Goal: Find specific page/section: Find specific page/section

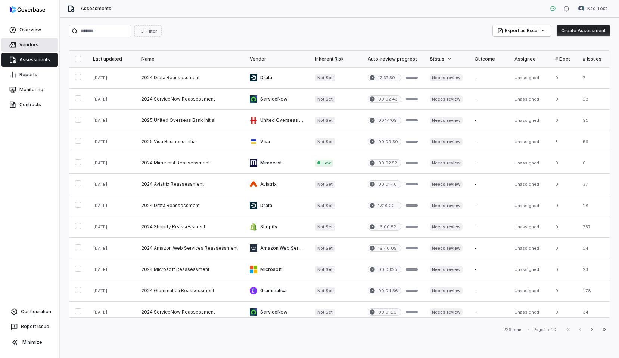
click at [42, 47] on link "Vendors" at bounding box center [29, 44] width 56 height 13
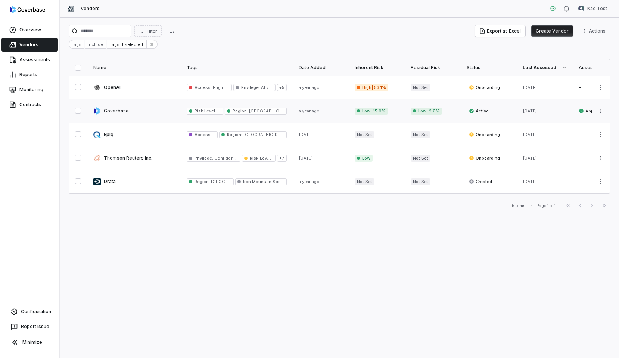
click at [131, 114] on link at bounding box center [133, 110] width 93 height 23
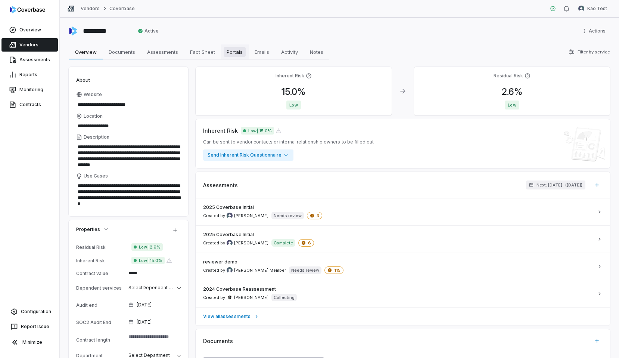
click at [232, 48] on span "Portals" at bounding box center [235, 52] width 22 height 10
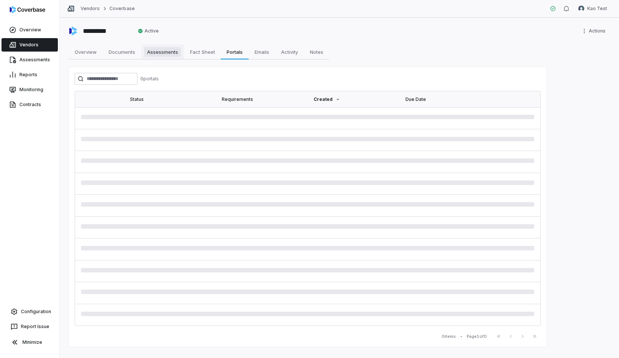
click at [180, 53] on span "Assessments" at bounding box center [162, 52] width 37 height 10
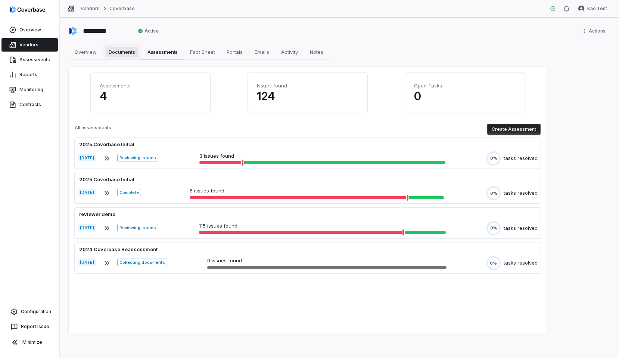
click at [124, 57] on link "Documents Documents" at bounding box center [122, 51] width 38 height 15
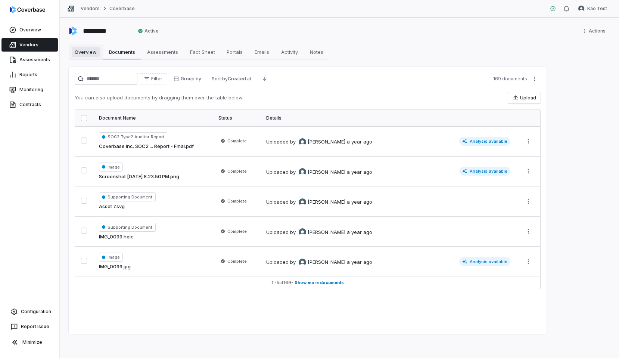
click at [96, 52] on span "Overview" at bounding box center [86, 52] width 28 height 10
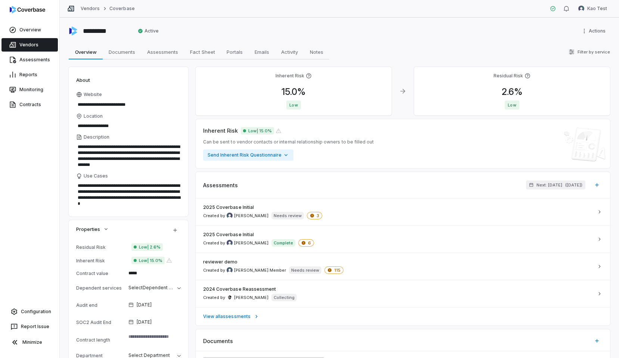
type textarea "*"
